Goal: Find contact information: Find contact information

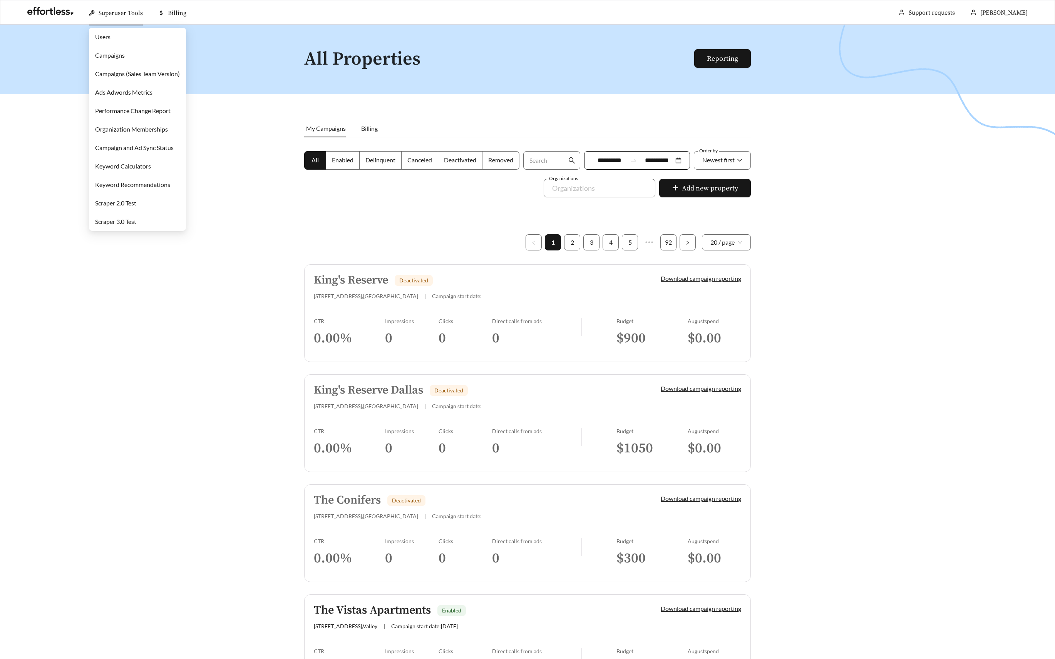
click at [118, 16] on span "Superuser Tools" at bounding box center [121, 13] width 44 height 8
click at [105, 35] on link "Users" at bounding box center [102, 36] width 15 height 7
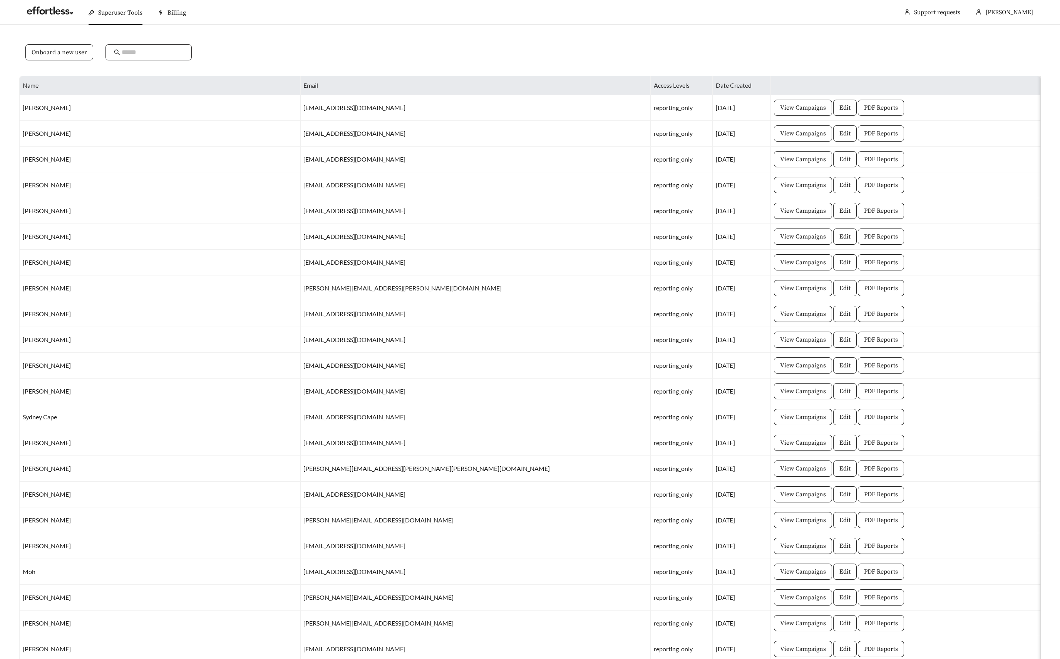
click at [169, 53] on input "text" at bounding box center [153, 52] width 62 height 9
click at [170, 51] on input "text" at bounding box center [153, 52] width 62 height 9
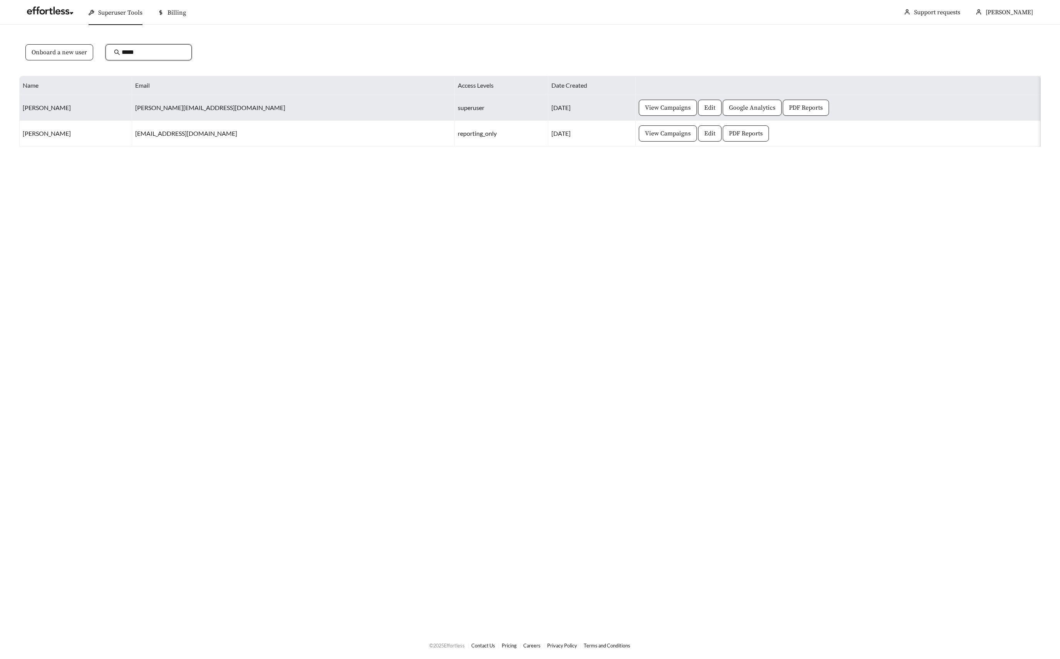
type input "*****"
drag, startPoint x: 23, startPoint y: 107, endPoint x: 89, endPoint y: 109, distance: 66.3
click at [89, 109] on td "[PERSON_NAME]" at bounding box center [76, 108] width 112 height 26
copy td "[PERSON_NAME]"
drag, startPoint x: 172, startPoint y: 107, endPoint x: 278, endPoint y: 109, distance: 106.3
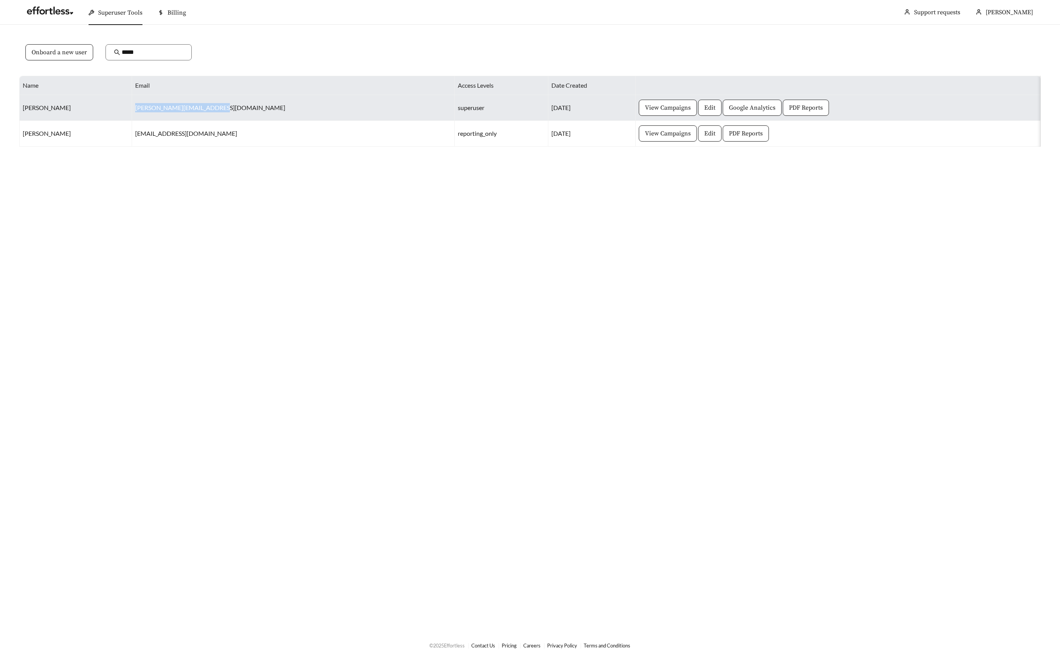
click at [278, 109] on td "[PERSON_NAME][EMAIL_ADDRESS][DOMAIN_NAME]" at bounding box center [293, 108] width 323 height 26
copy td "[PERSON_NAME][EMAIL_ADDRESS][DOMAIN_NAME]"
